Goal: Task Accomplishment & Management: Use online tool/utility

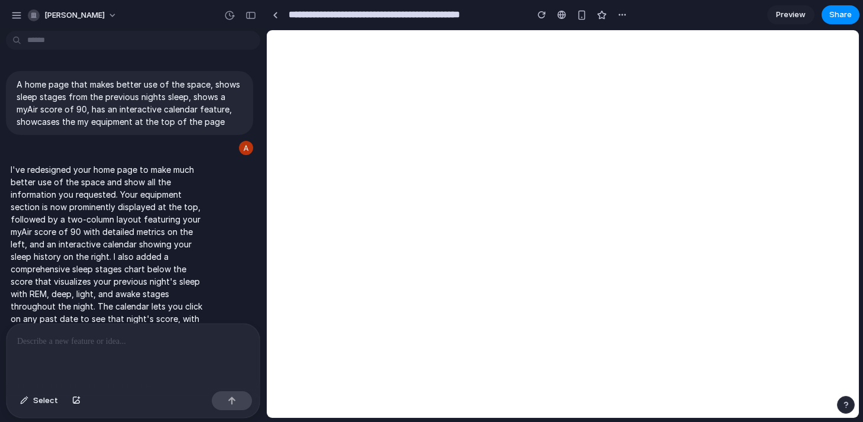
scroll to position [389, 0]
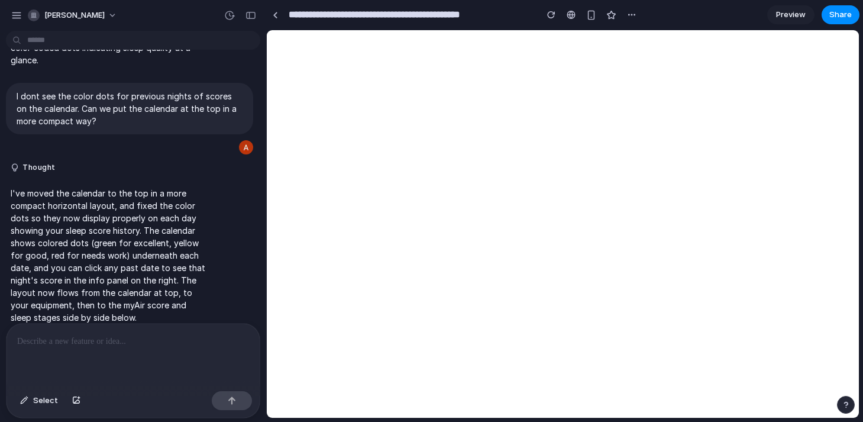
click at [358, 122] on html at bounding box center [563, 223] width 592 height 387
click at [280, 14] on link at bounding box center [275, 15] width 18 height 18
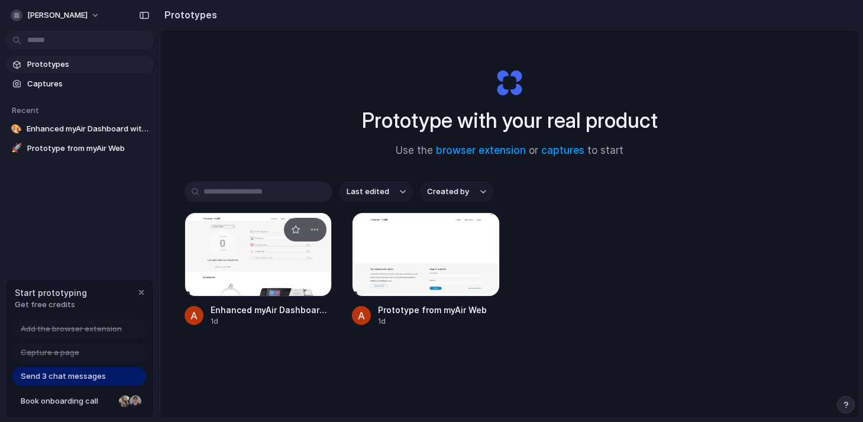
click at [245, 262] on div at bounding box center [259, 254] width 148 height 84
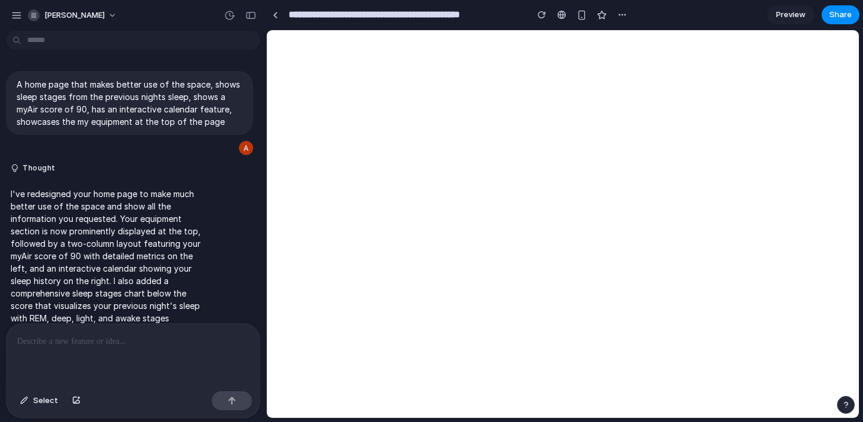
scroll to position [308, 0]
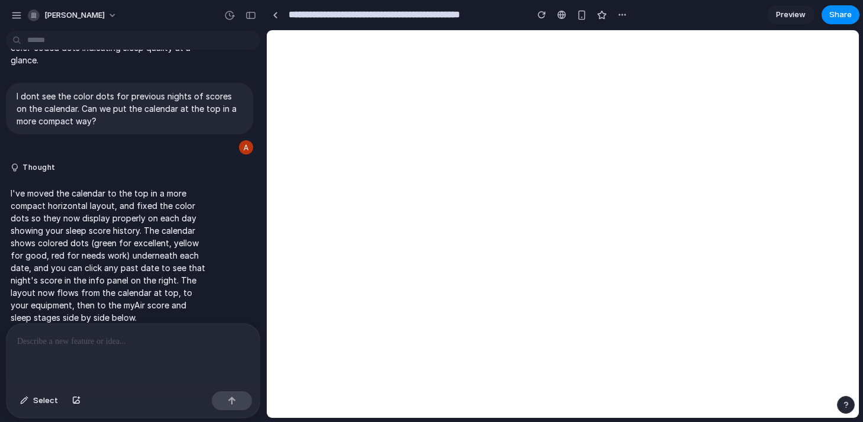
click at [791, 20] on link "Preview" at bounding box center [790, 14] width 47 height 19
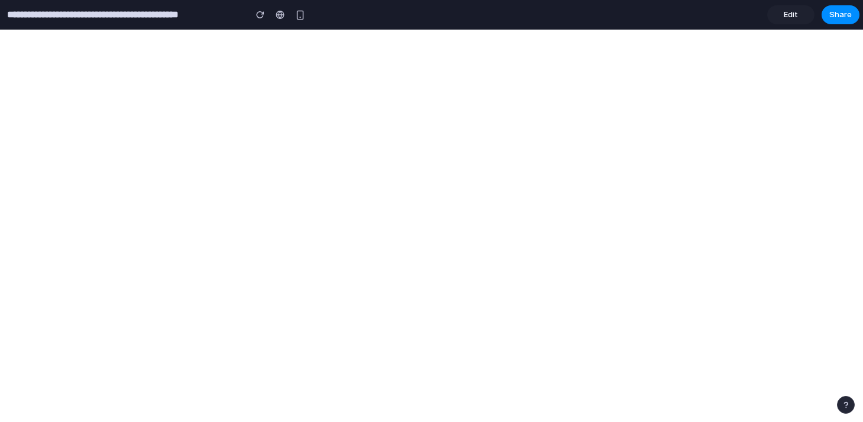
click at [793, 20] on link "Edit" at bounding box center [790, 14] width 47 height 19
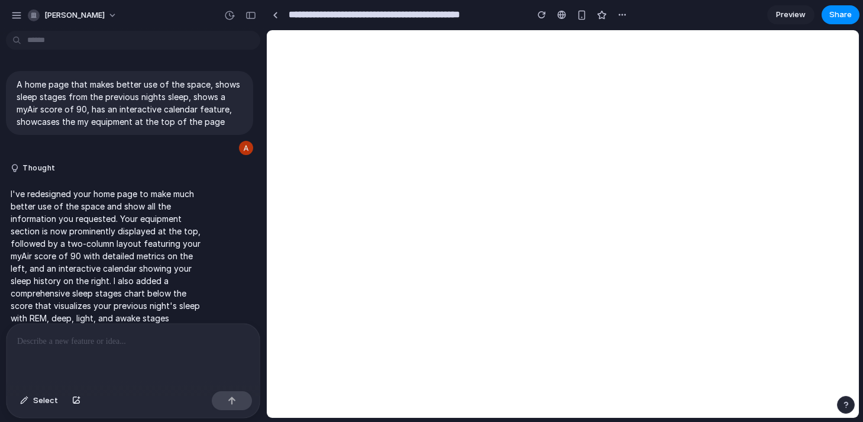
scroll to position [308, 0]
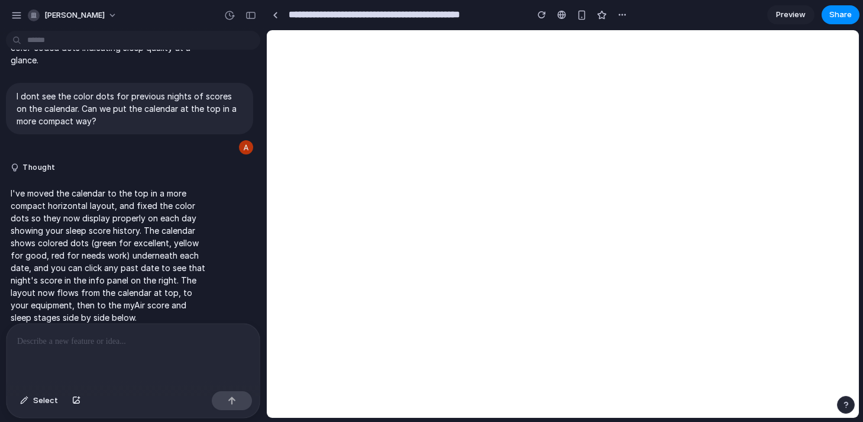
click at [157, 344] on p at bounding box center [133, 341] width 232 height 14
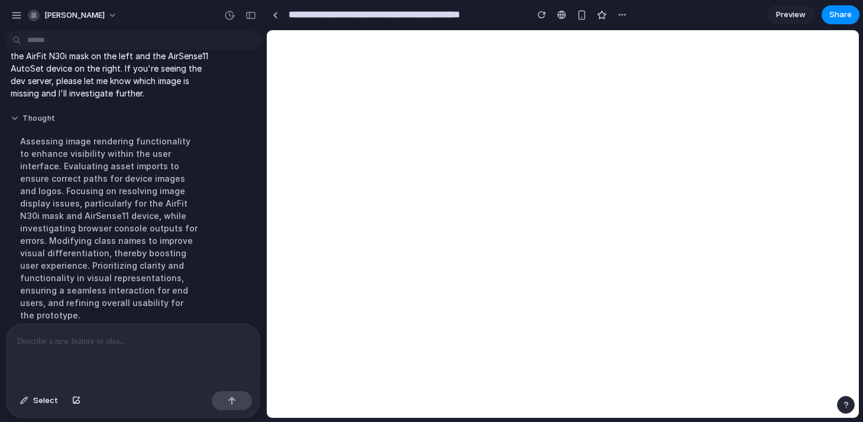
scroll to position [708, 0]
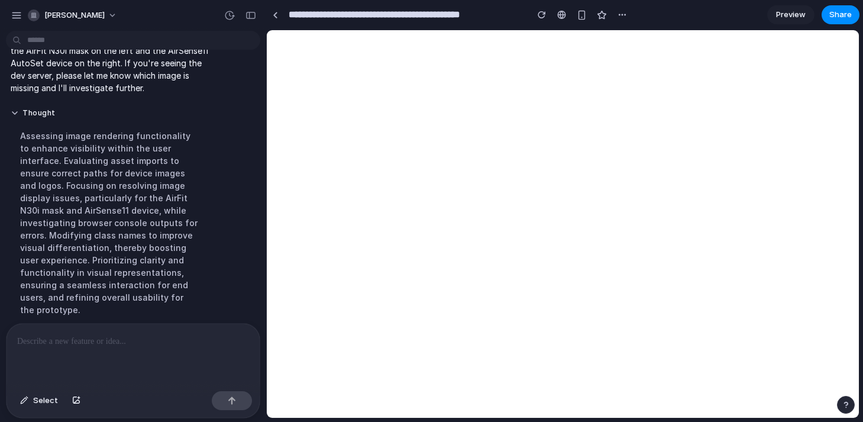
click at [129, 350] on div at bounding box center [133, 355] width 253 height 63
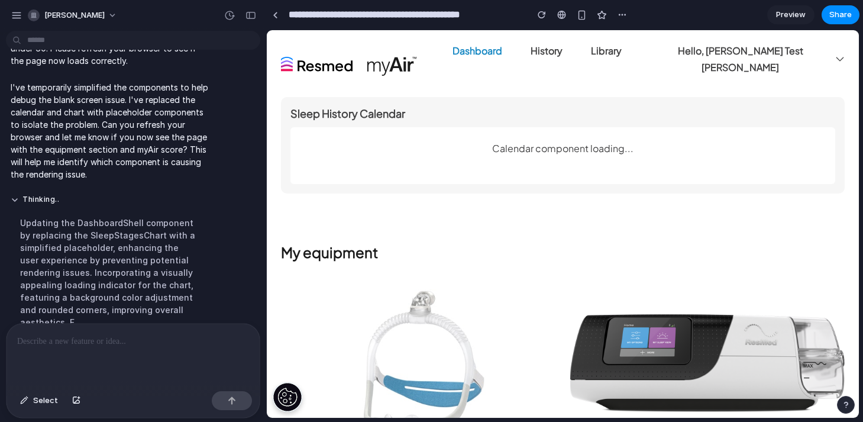
scroll to position [0, 0]
